Goal: Navigation & Orientation: Find specific page/section

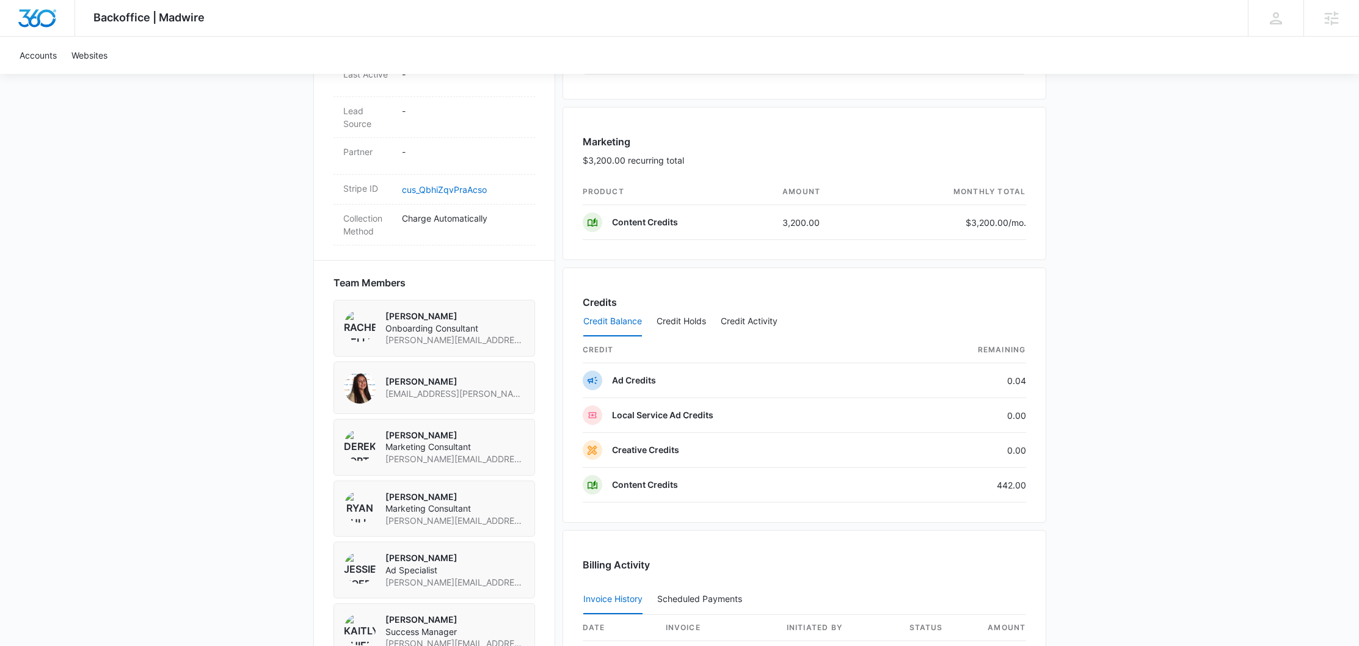
scroll to position [676, 0]
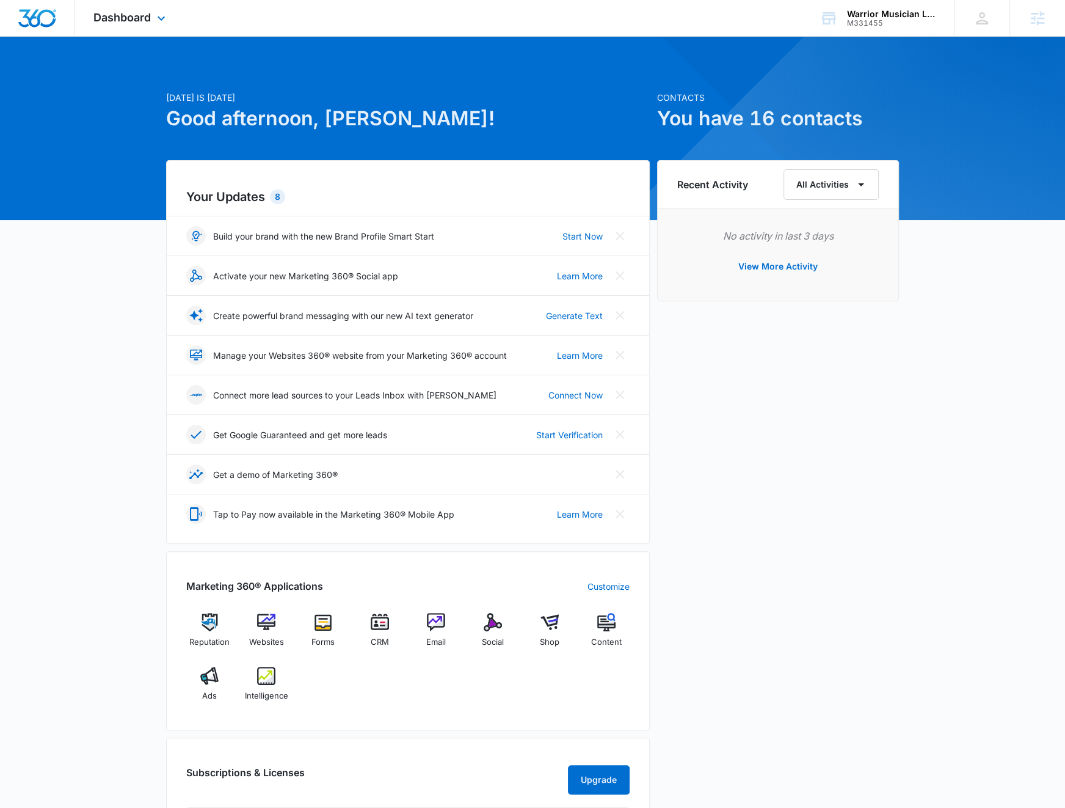
click at [153, 31] on div "Dashboard Apps Reputation Websites Forms CRM Email Social Shop Content Ads Inte…" at bounding box center [131, 18] width 112 height 36
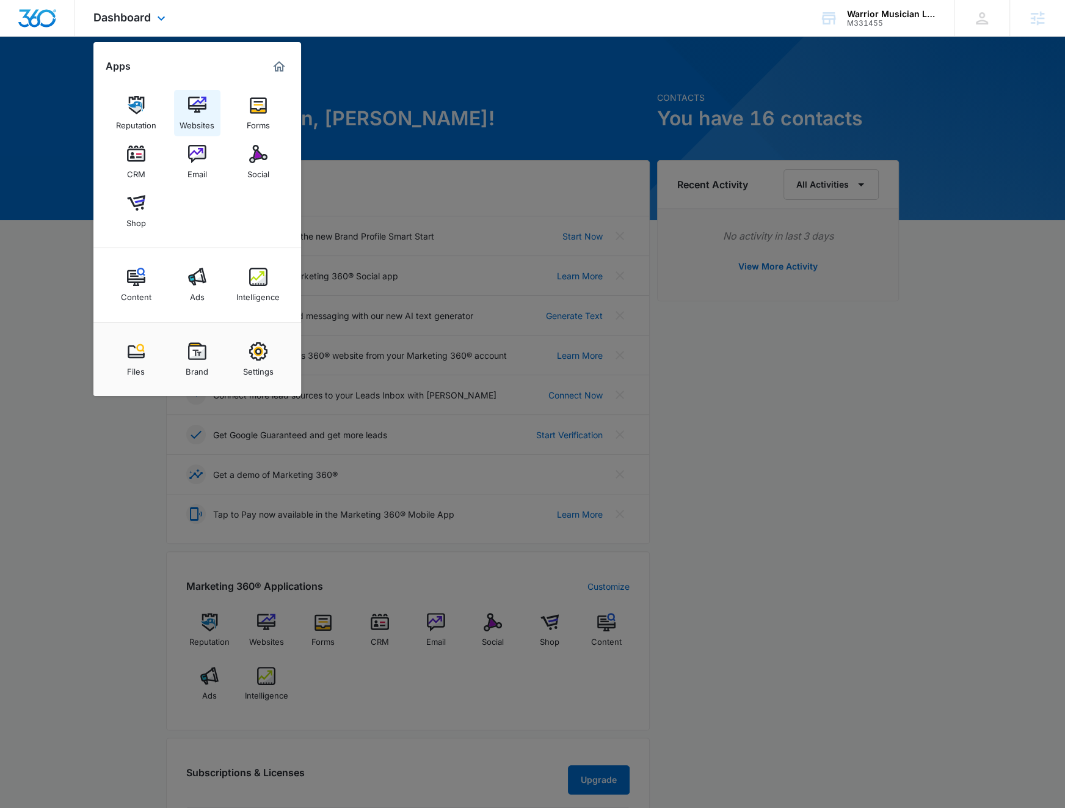
click at [194, 113] on img at bounding box center [197, 105] width 18 height 18
